Goal: Check status

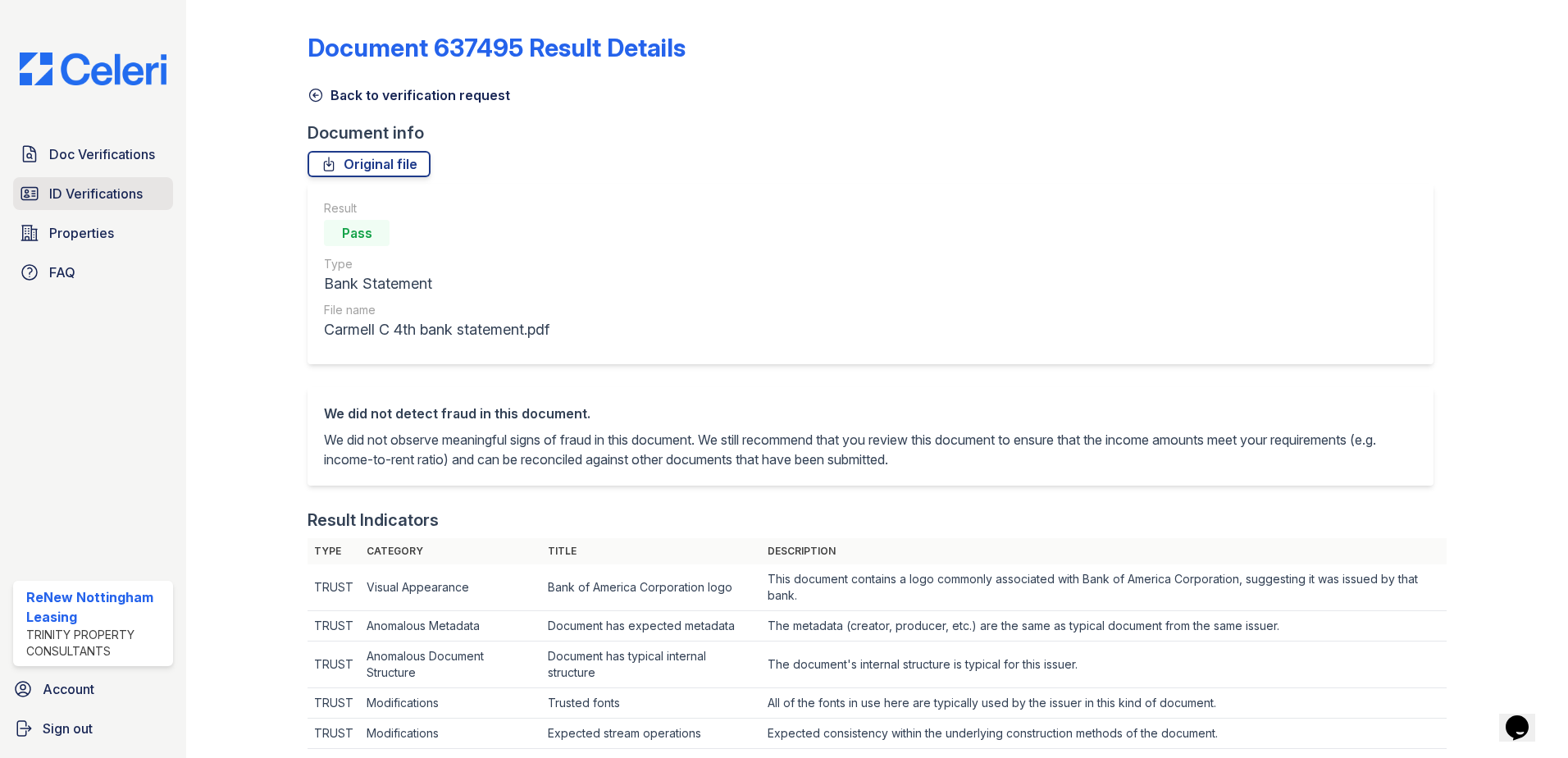
click at [61, 185] on span "ID Verifications" at bounding box center [96, 193] width 94 height 20
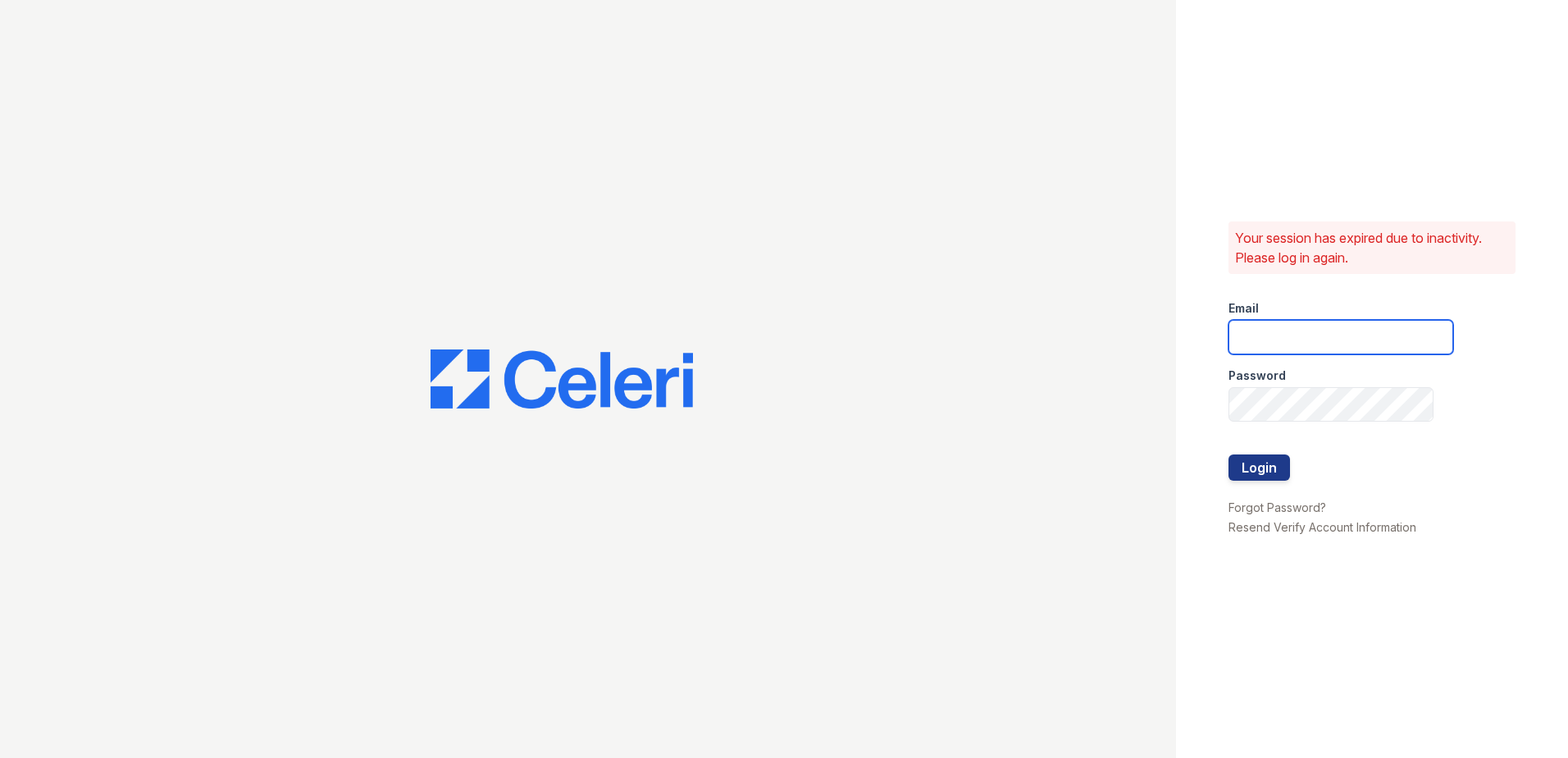
type input "renewnottingham@trinity-pm.com"
click at [1266, 471] on button "Login" at bounding box center [1259, 467] width 61 height 26
